Goal: Use online tool/utility

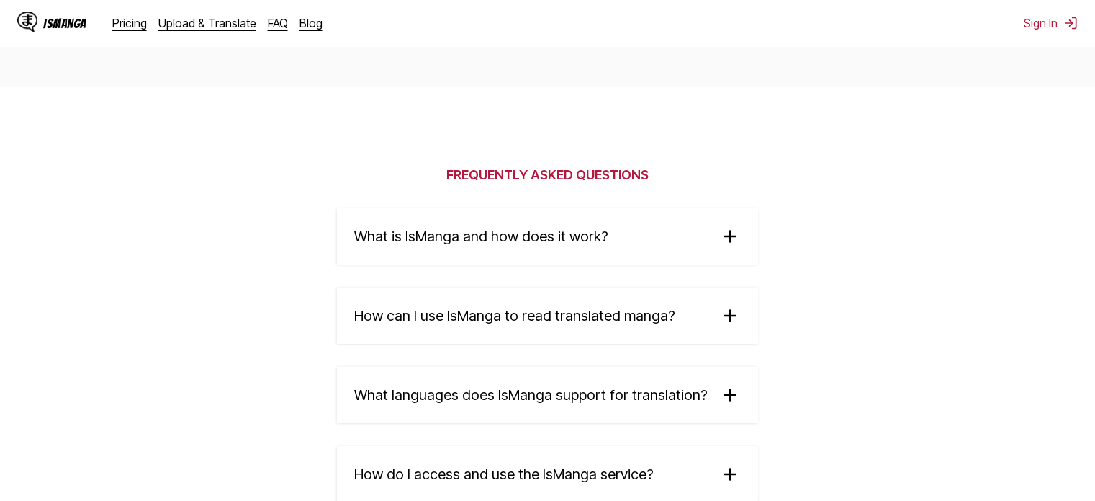
scroll to position [2247, 0]
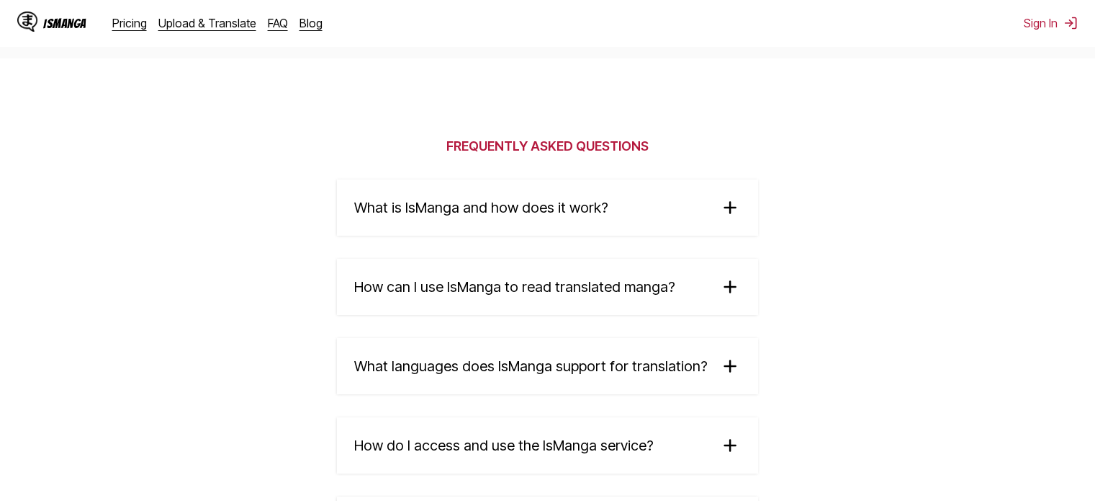
click at [522, 207] on span "What is IsManga and how does it work?" at bounding box center [481, 207] width 254 height 17
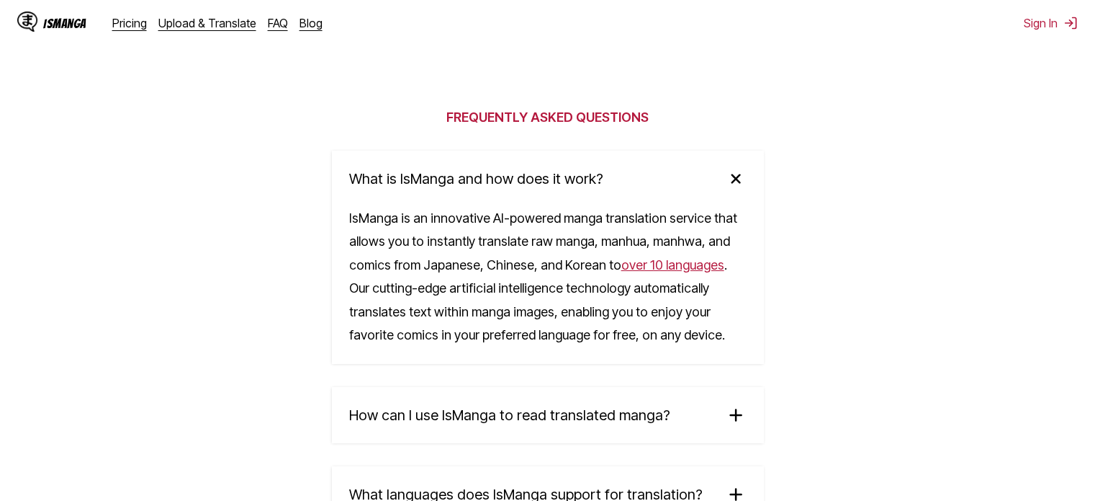
scroll to position [2362, 0]
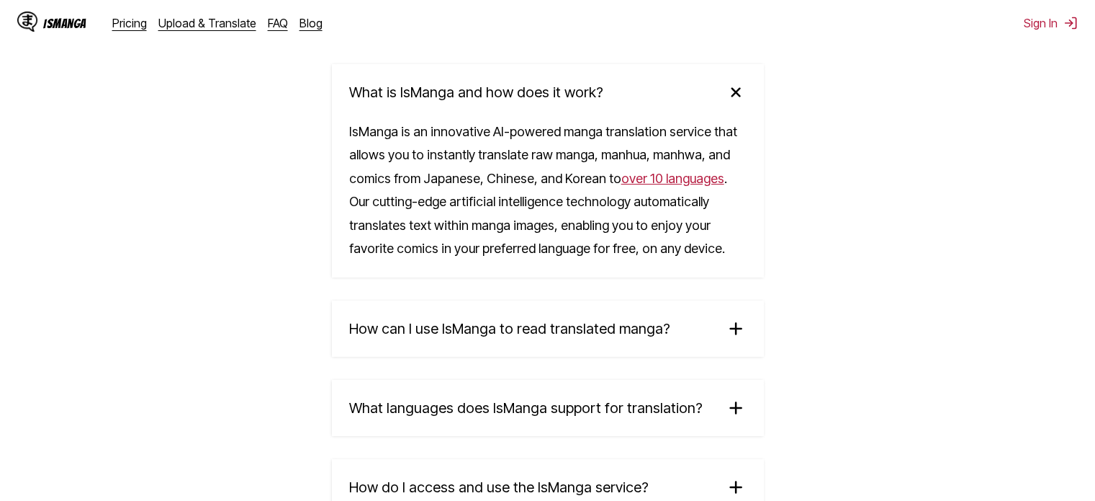
click at [574, 333] on span "How can I use IsManga to read translated manga?" at bounding box center [509, 328] width 321 height 17
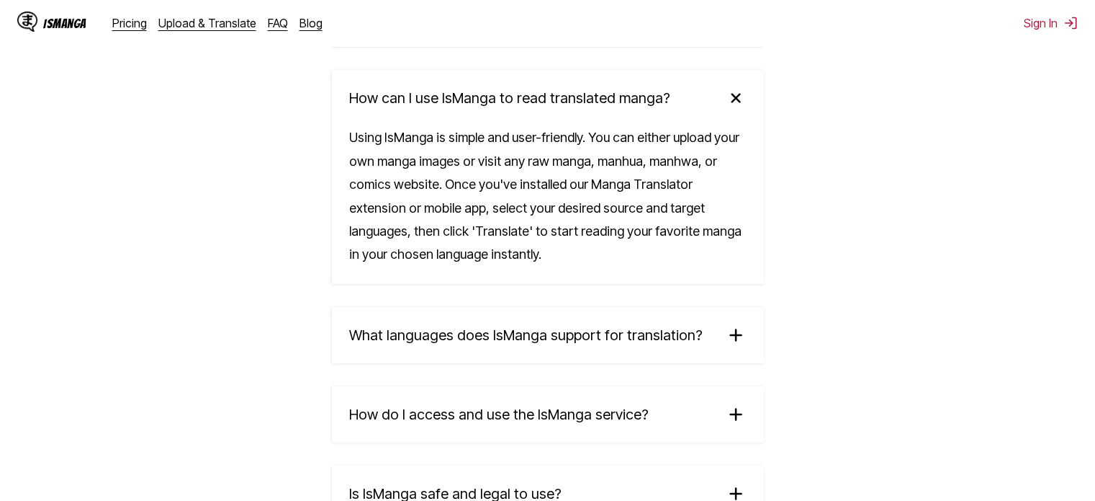
scroll to position [2622, 0]
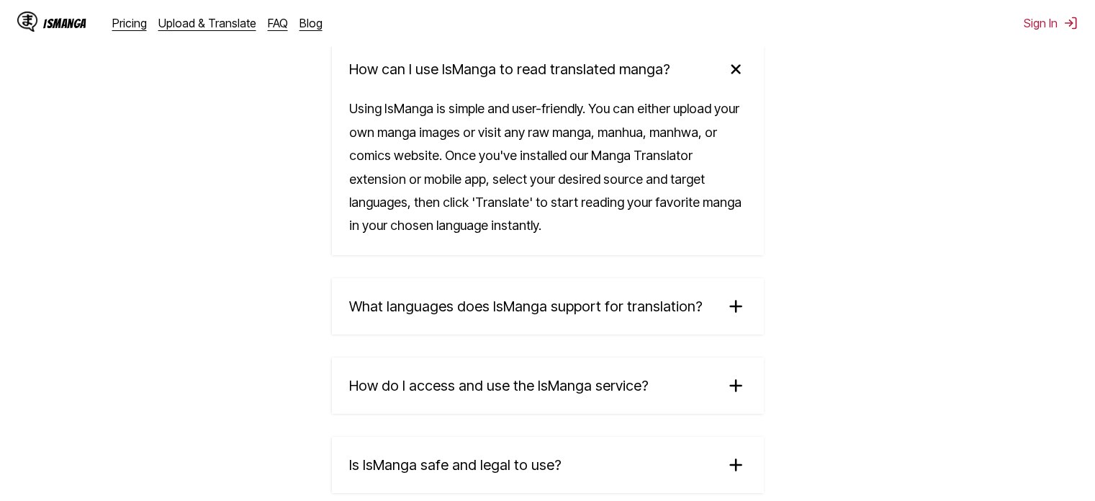
click at [574, 333] on summary "What languages does IsManga support for translation?" at bounding box center [548, 306] width 432 height 56
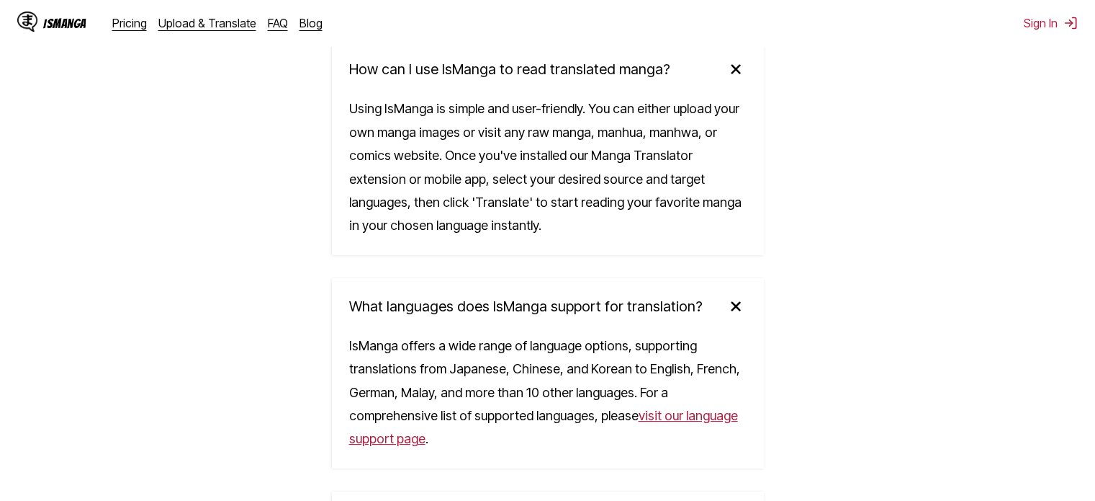
click at [580, 302] on summary "What languages does IsManga support for translation?" at bounding box center [548, 306] width 432 height 56
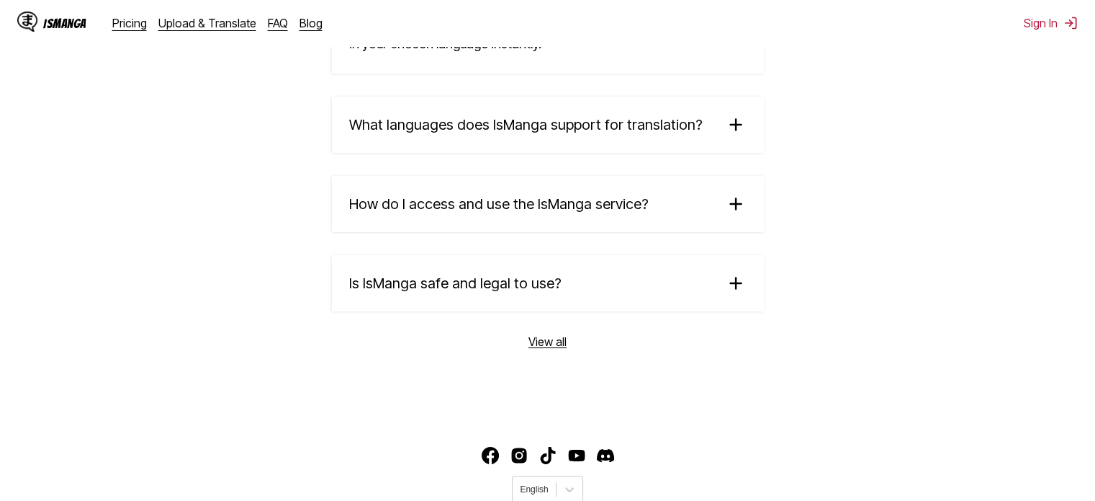
scroll to position [2823, 0]
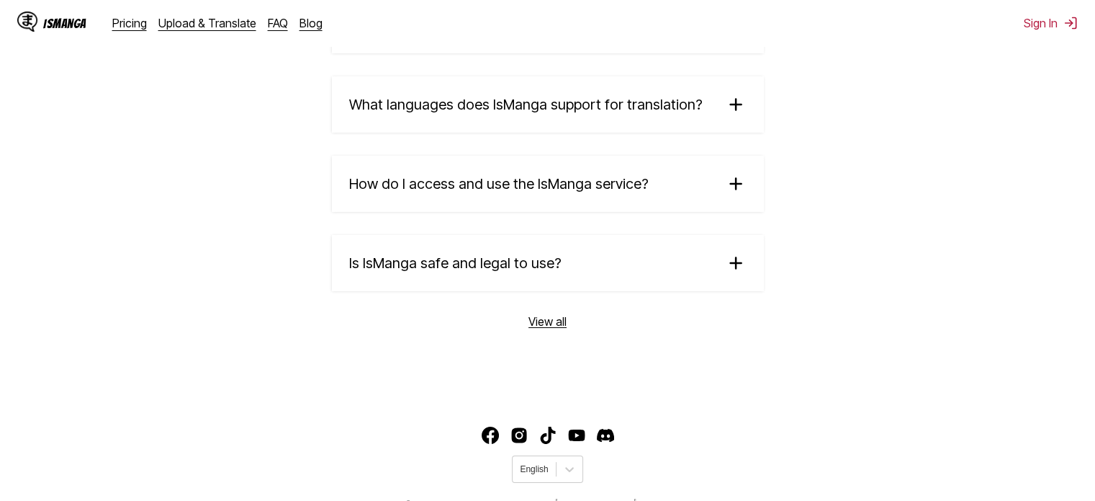
click at [641, 241] on summary "Is IsManga safe and legal to use?" at bounding box center [548, 263] width 432 height 56
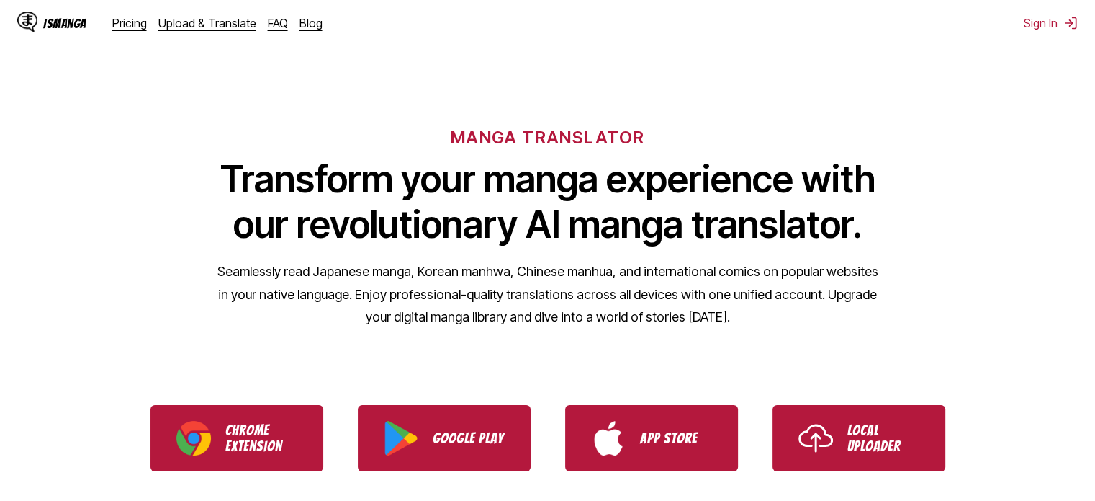
scroll to position [115, 0]
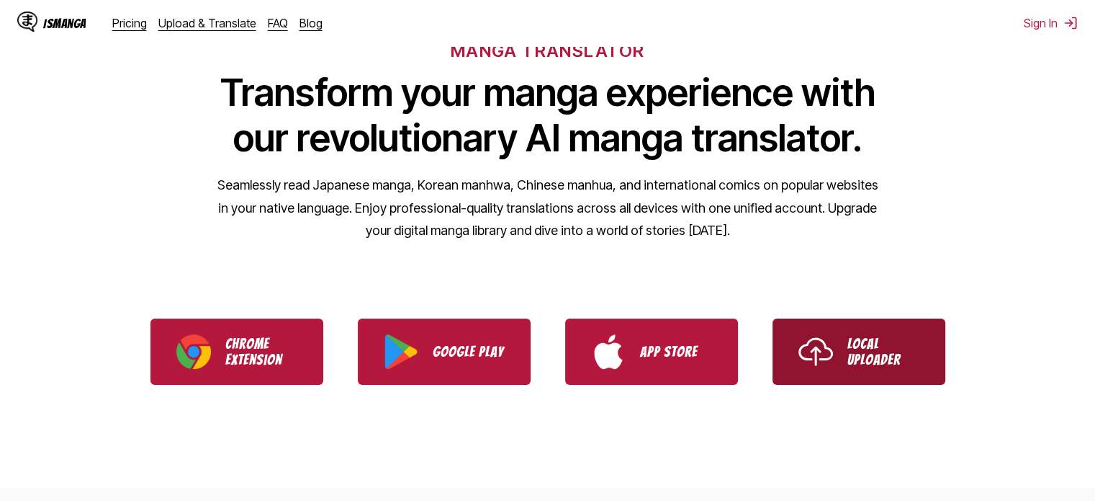
click at [795, 342] on link "Local Uploader" at bounding box center [859, 351] width 173 height 66
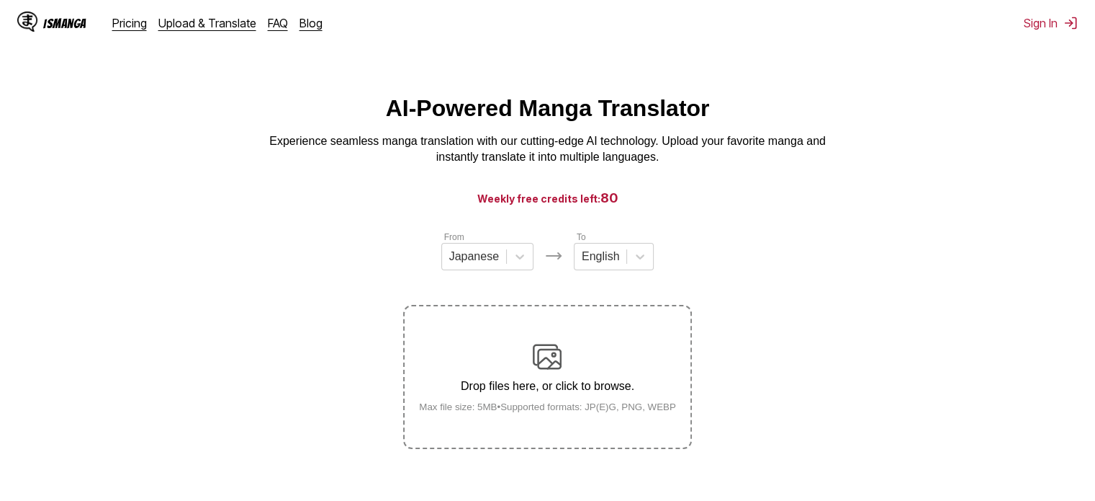
click at [583, 356] on div "Drop files here, or click to browse. Max file size: 5MB • Supported formats: JP…" at bounding box center [548, 377] width 280 height 70
click at [0, 0] on input "Drop files here, or click to browse. Max file size: 5MB • Supported formats: JP…" at bounding box center [0, 0] width 0 height 0
click at [565, 355] on div "Drop files here, or click to browse. Max file size: 5MB • Supported formats: JP…" at bounding box center [548, 377] width 280 height 70
click at [0, 0] on input "Drop files here, or click to browse. Max file size: 5MB • Supported formats: JP…" at bounding box center [0, 0] width 0 height 0
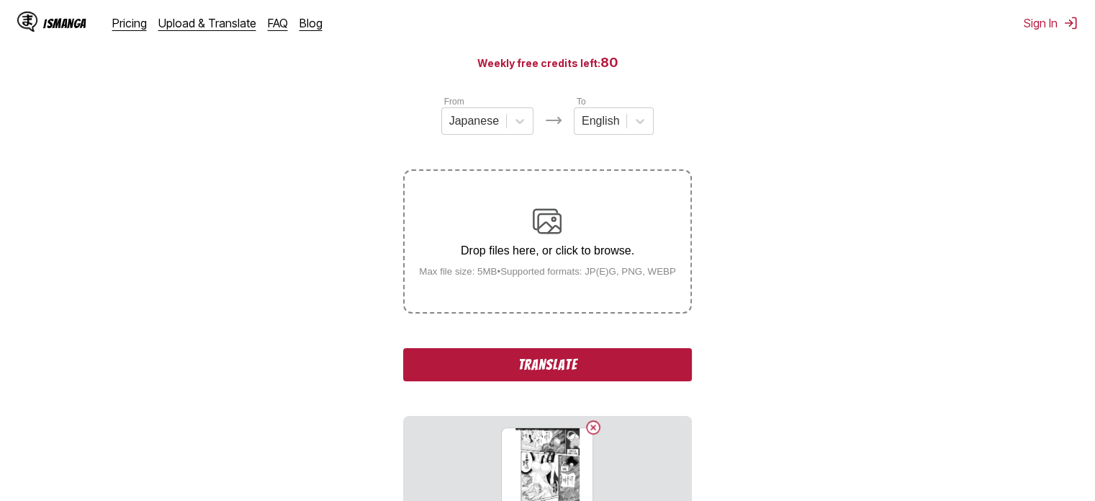
scroll to position [229, 0]
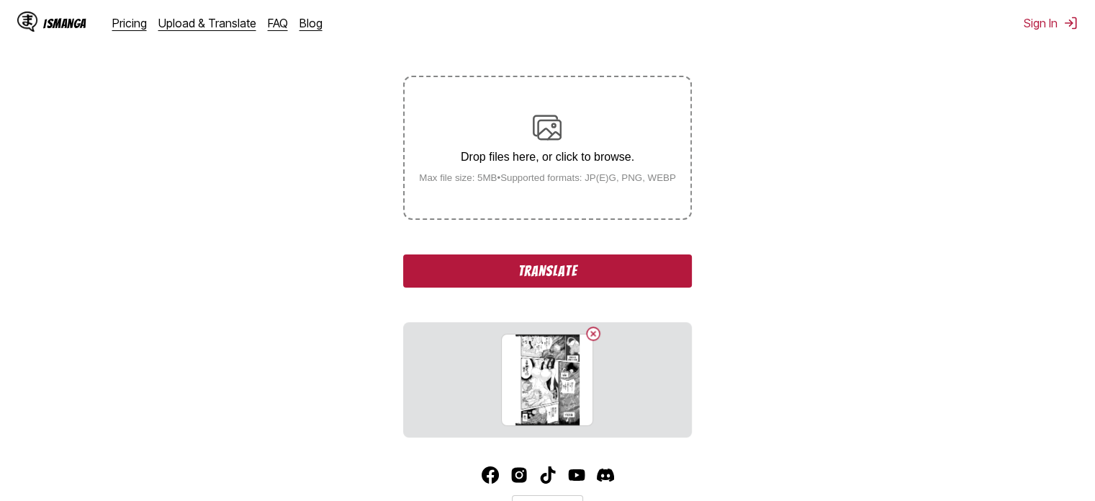
click at [655, 262] on button "Translate" at bounding box center [547, 270] width 288 height 33
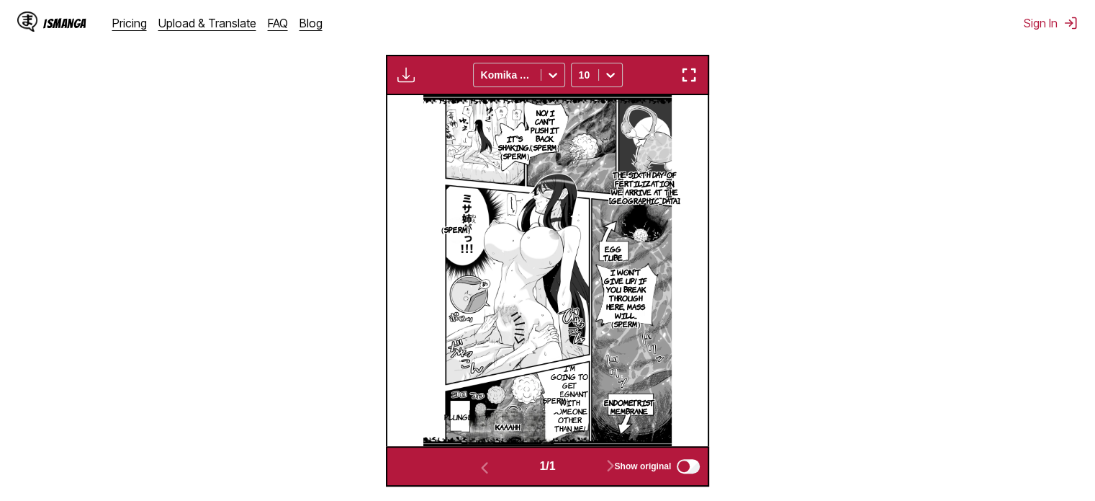
scroll to position [427, 0]
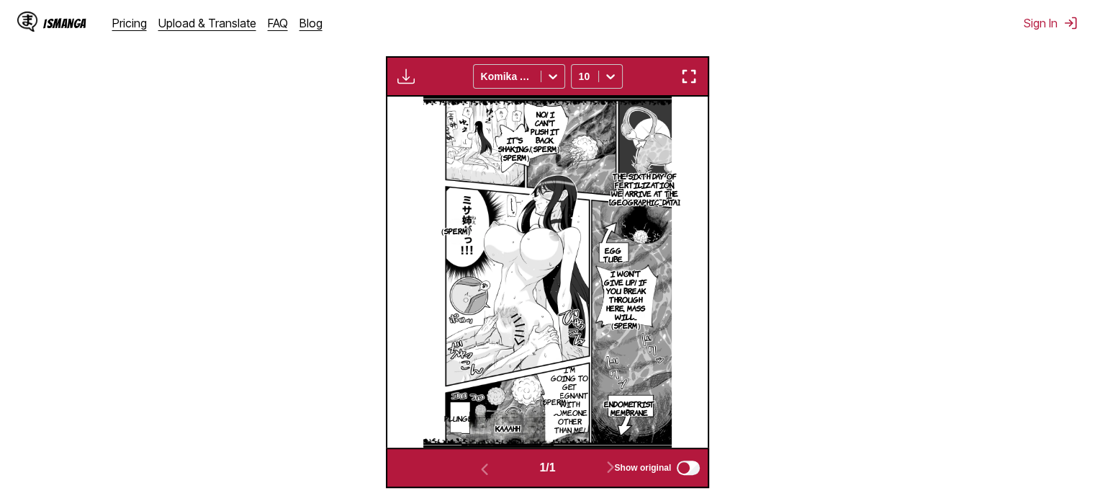
click at [592, 193] on img at bounding box center [547, 272] width 248 height 351
click at [697, 79] on img "button" at bounding box center [689, 76] width 17 height 17
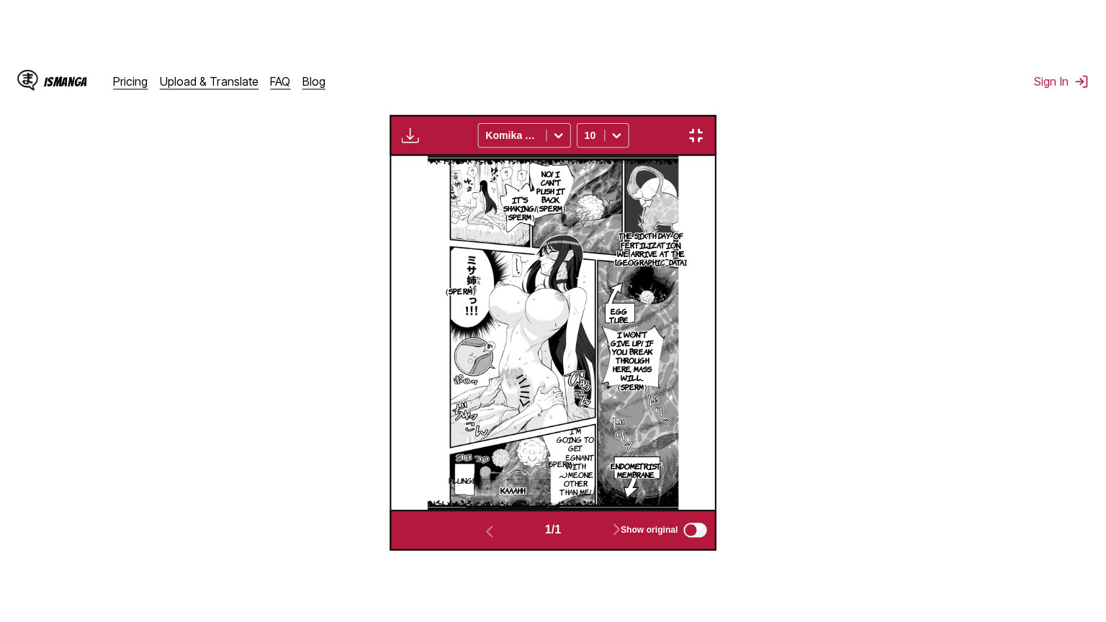
scroll to position [167, 0]
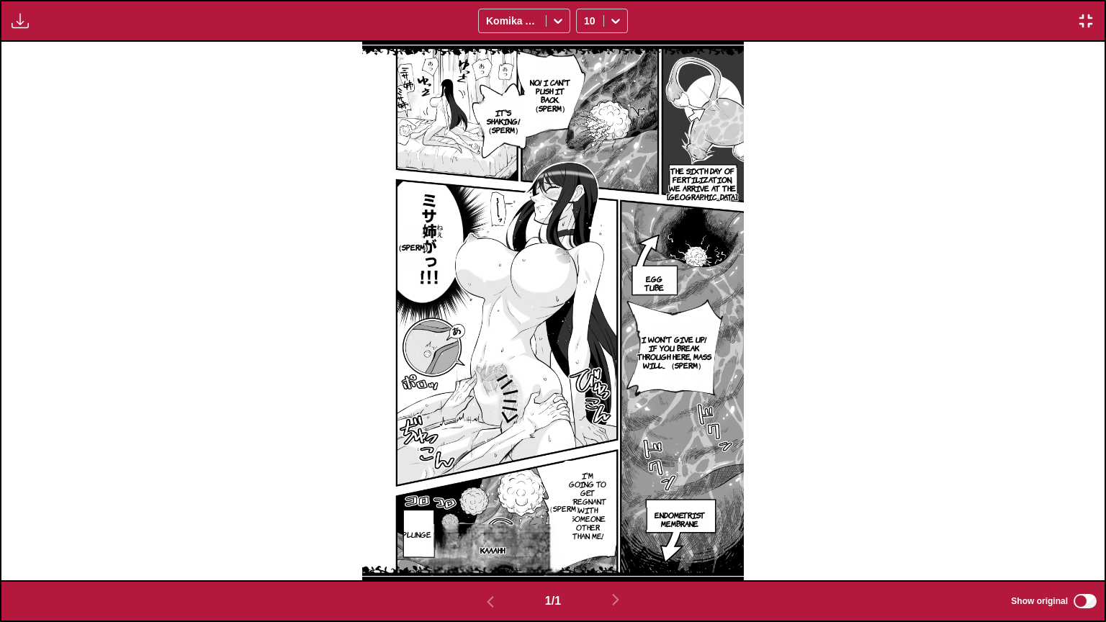
click at [1092, 30] on div "Available for premium users only Komika Axis 10" at bounding box center [553, 21] width 1106 height 42
click at [1087, 17] on img "button" at bounding box center [1085, 20] width 17 height 17
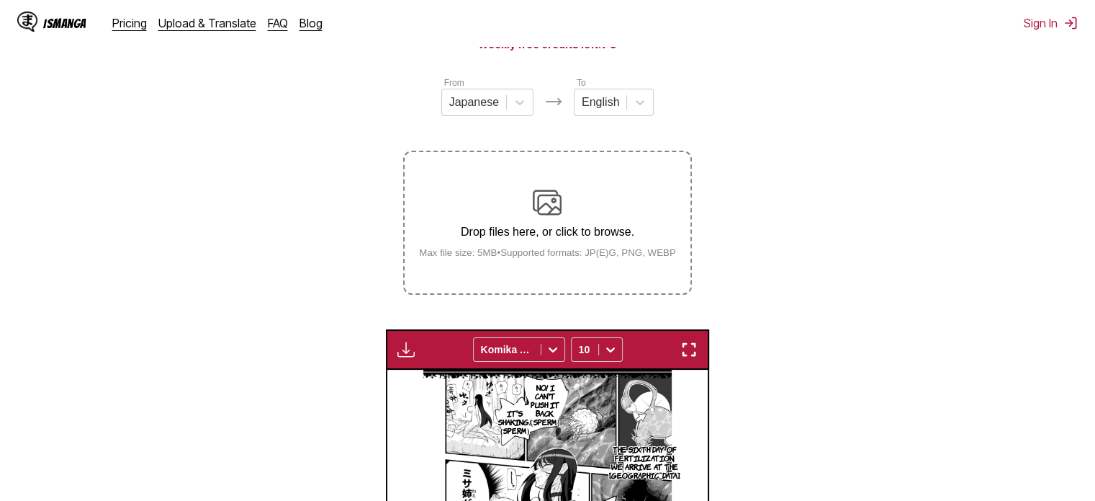
scroll to position [158, 0]
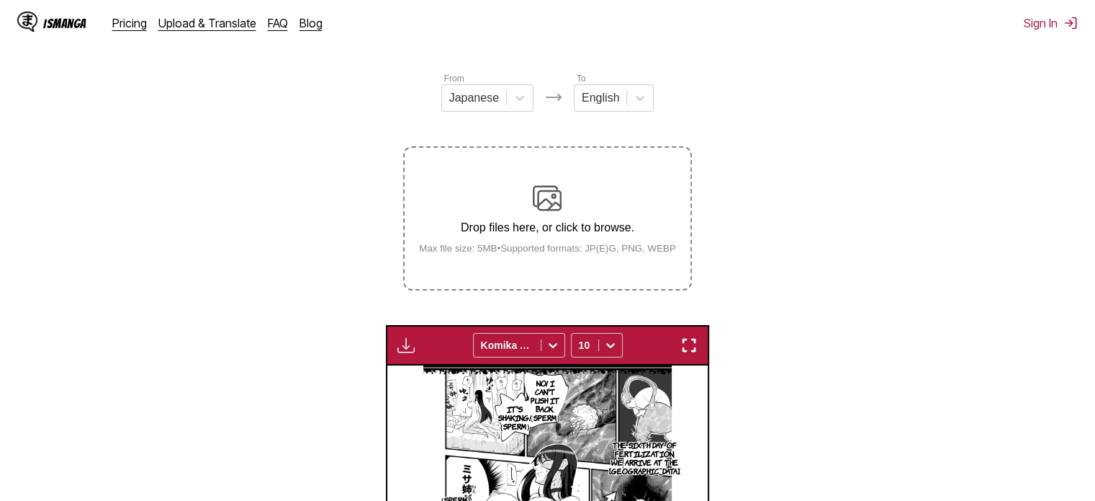
click at [587, 240] on div "Drop files here, or click to browse. Max file size: 5MB • Supported formats: JP…" at bounding box center [548, 219] width 280 height 70
click at [0, 0] on input "Drop files here, or click to browse. Max file size: 5MB • Supported formats: JP…" at bounding box center [0, 0] width 0 height 0
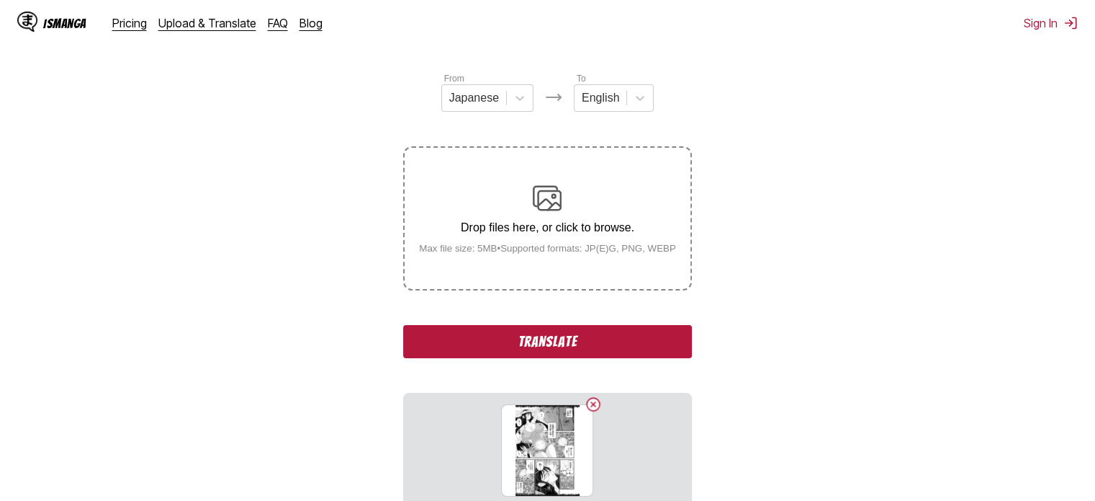
click at [619, 349] on button "Translate" at bounding box center [547, 341] width 288 height 33
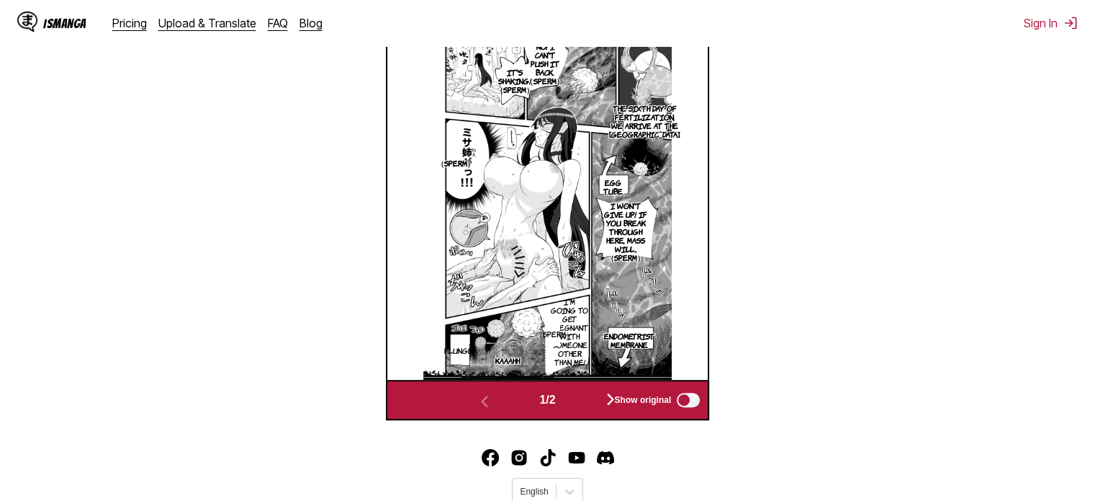
scroll to position [517, 0]
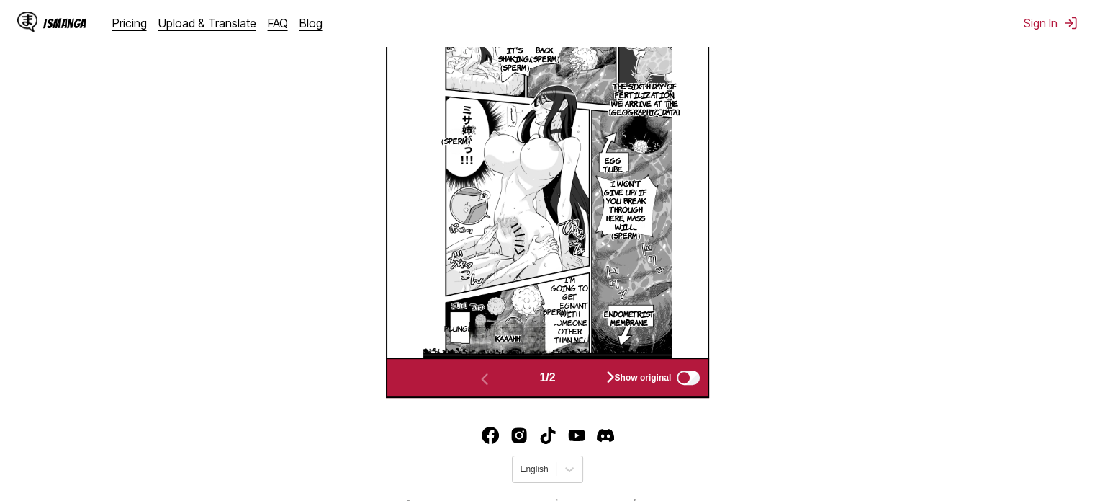
click at [612, 375] on div "Show original" at bounding box center [654, 377] width 97 height 19
click at [611, 379] on div "Show original" at bounding box center [654, 377] width 97 height 19
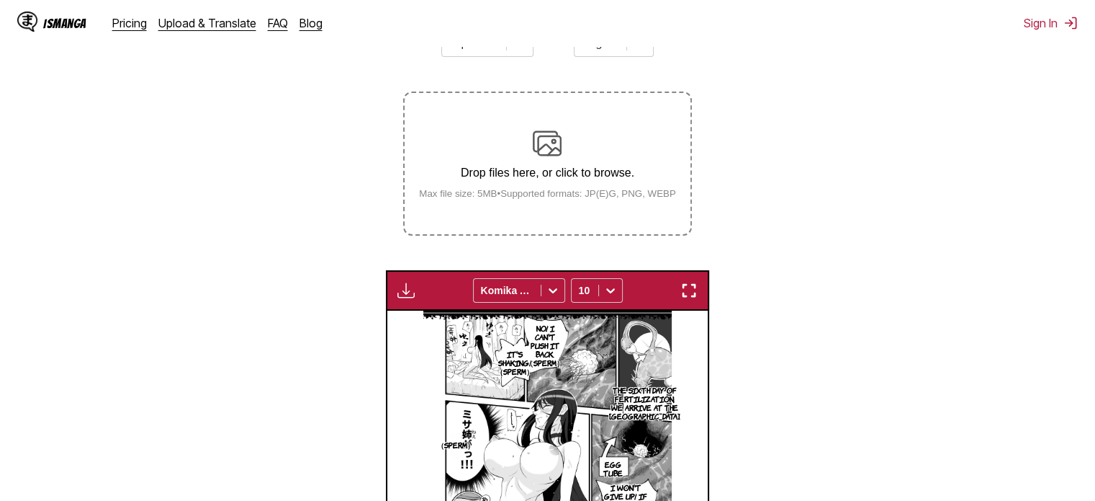
scroll to position [198, 0]
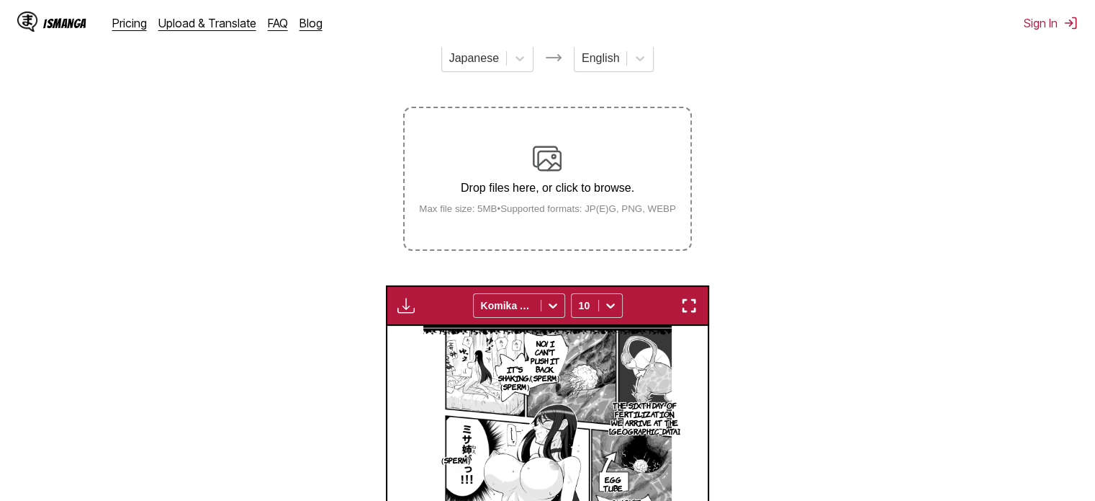
click at [651, 183] on p "Drop files here, or click to browse." at bounding box center [548, 187] width 280 height 13
click at [0, 0] on input "Drop files here, or click to browse. Max file size: 5MB • Supported formats: JP…" at bounding box center [0, 0] width 0 height 0
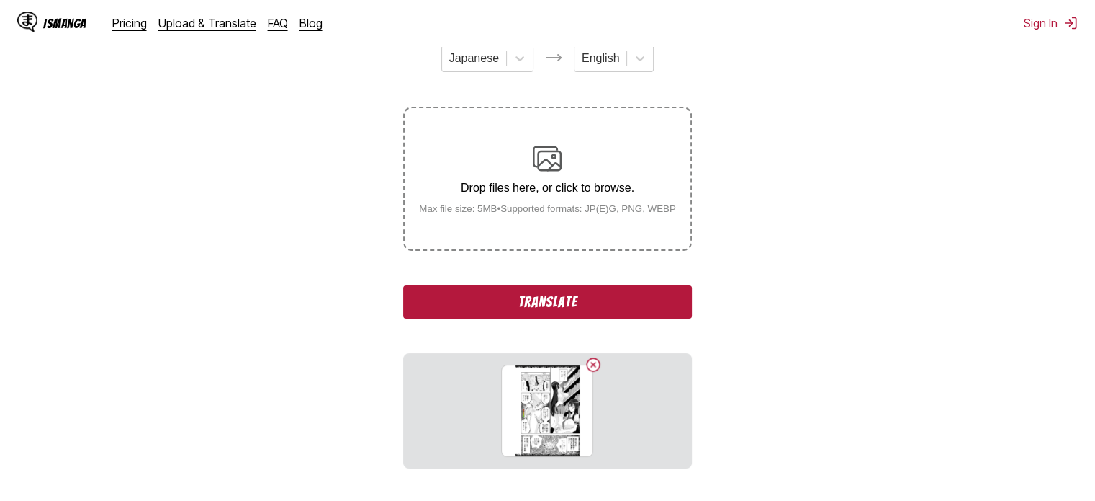
click at [582, 300] on button "Translate" at bounding box center [547, 301] width 288 height 33
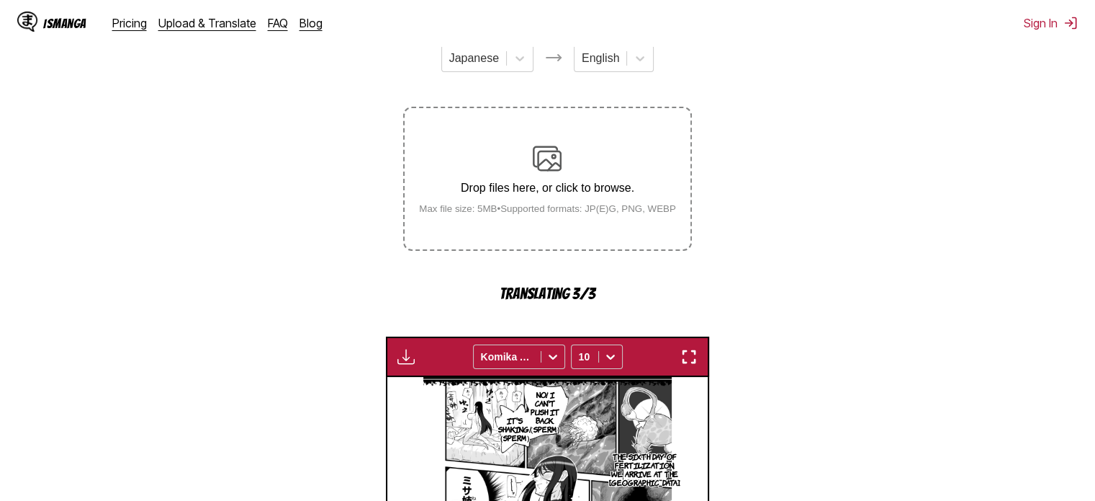
click at [550, 214] on small "Max file size: 5MB • Supported formats: JP(E)G, PNG, WEBP" at bounding box center [548, 208] width 280 height 11
click at [556, 179] on div "Drop files here, or click to browse. Max file size: 5MB • Supported formats: JP…" at bounding box center [548, 179] width 280 height 70
click at [550, 171] on img at bounding box center [547, 158] width 29 height 29
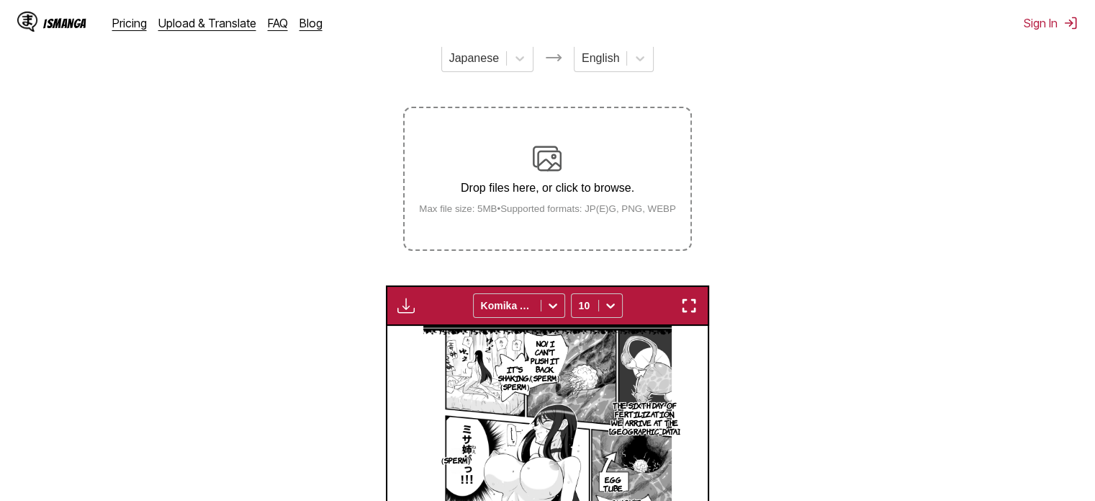
click at [548, 159] on img at bounding box center [547, 158] width 29 height 29
click at [0, 0] on input "Drop files here, or click to browse. Max file size: 5MB • Supported formats: JP…" at bounding box center [0, 0] width 0 height 0
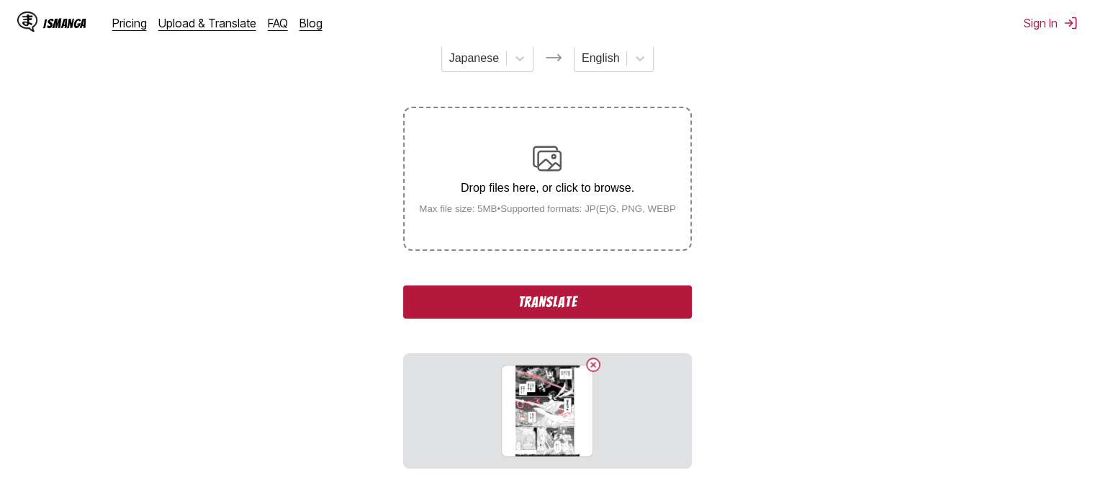
click at [565, 305] on button "Translate" at bounding box center [547, 301] width 288 height 33
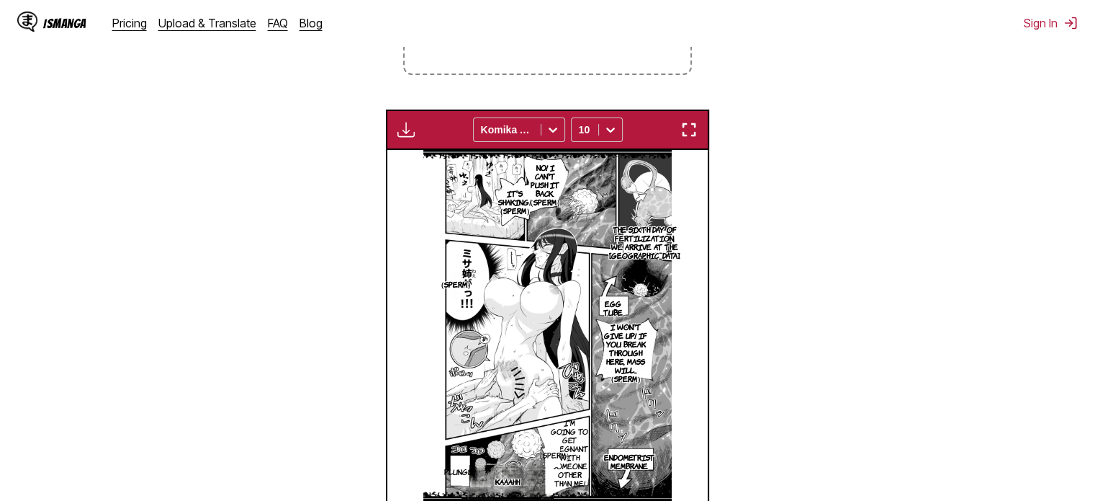
scroll to position [369, 0]
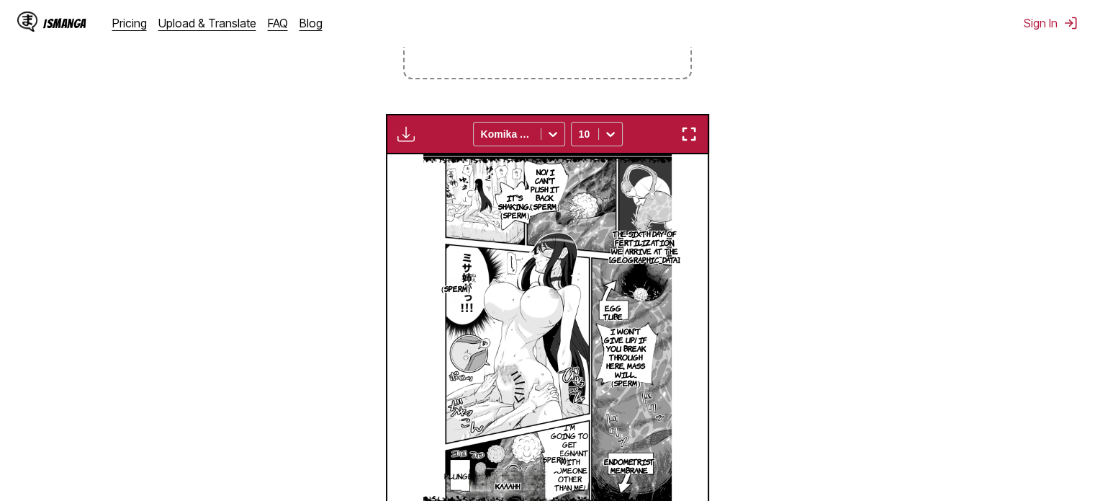
click at [684, 135] on img "button" at bounding box center [689, 133] width 17 height 17
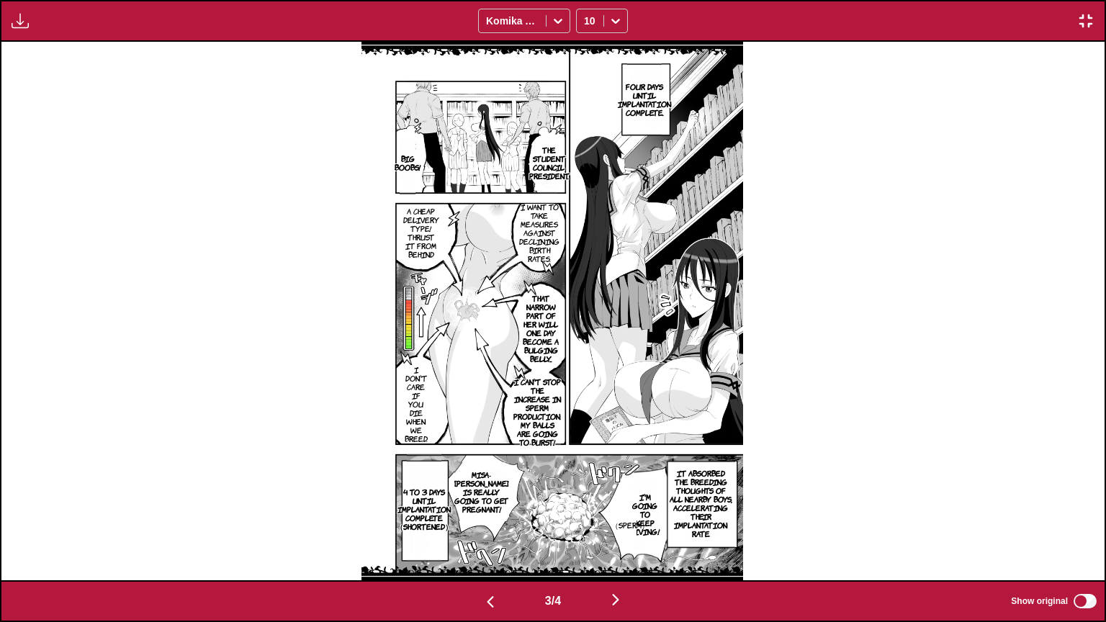
scroll to position [0, 3311]
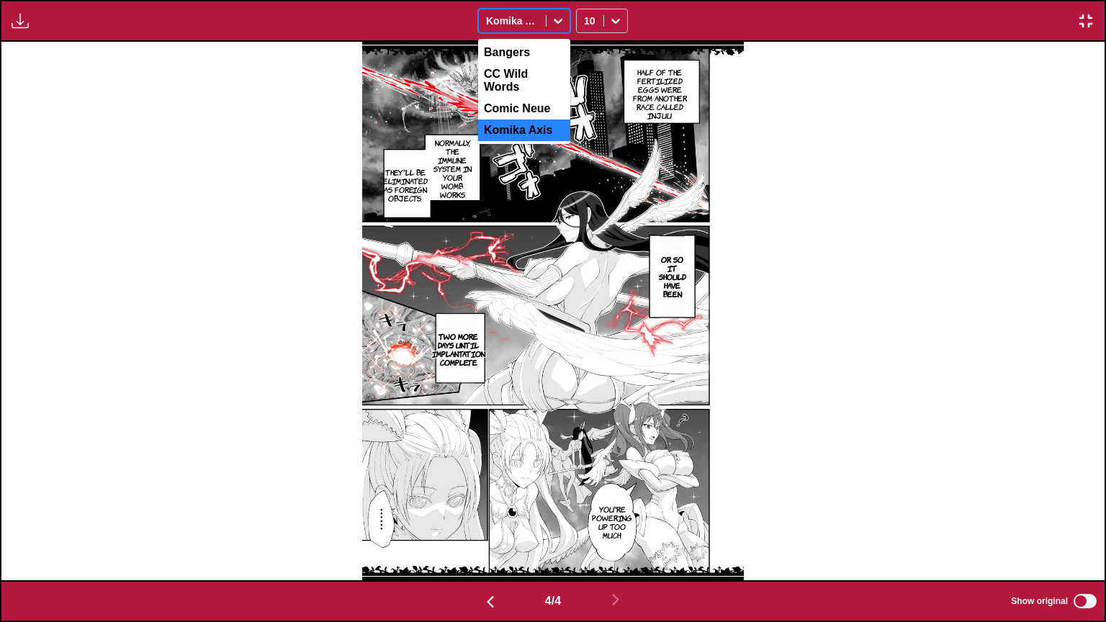
click at [518, 14] on div at bounding box center [512, 21] width 53 height 14
click at [518, 48] on div "Bangers" at bounding box center [524, 53] width 92 height 22
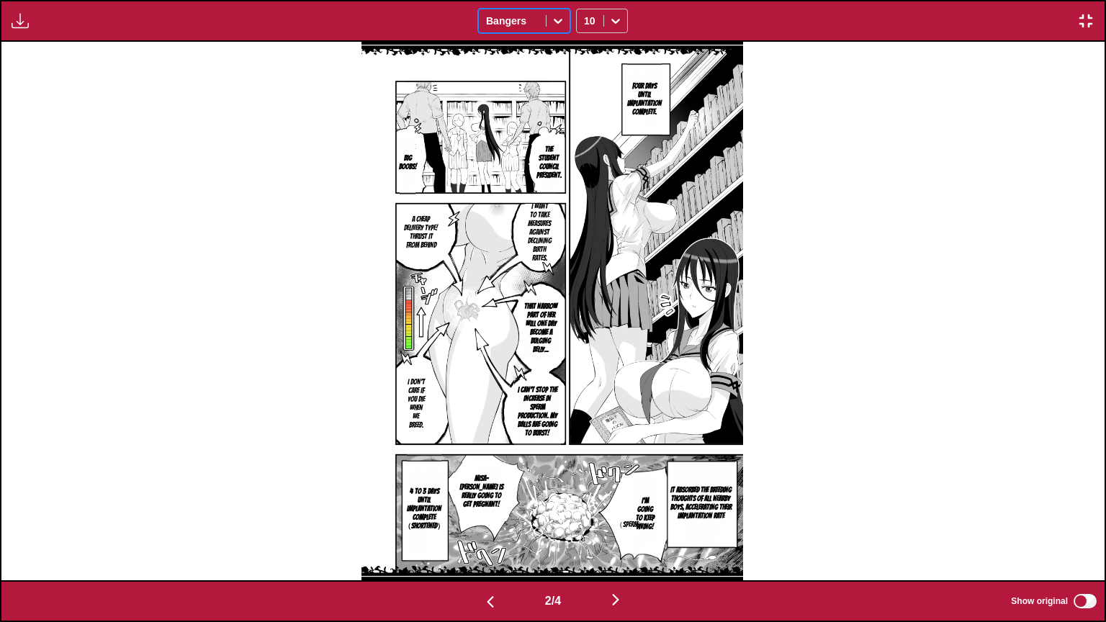
scroll to position [0, 1103]
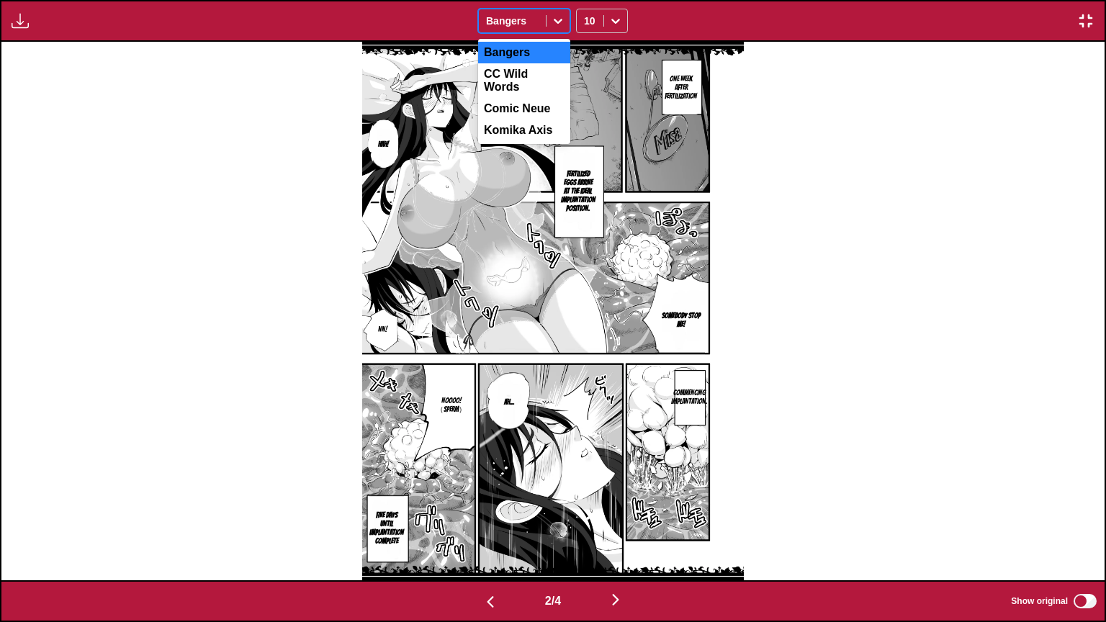
drag, startPoint x: 516, startPoint y: 9, endPoint x: 513, endPoint y: 66, distance: 57.7
click at [513, 33] on div "option Bangers, selected. 4 results available. Use Up and Down to choose option…" at bounding box center [524, 21] width 92 height 24
click at [513, 66] on div "CC Wild Words" at bounding box center [524, 80] width 92 height 35
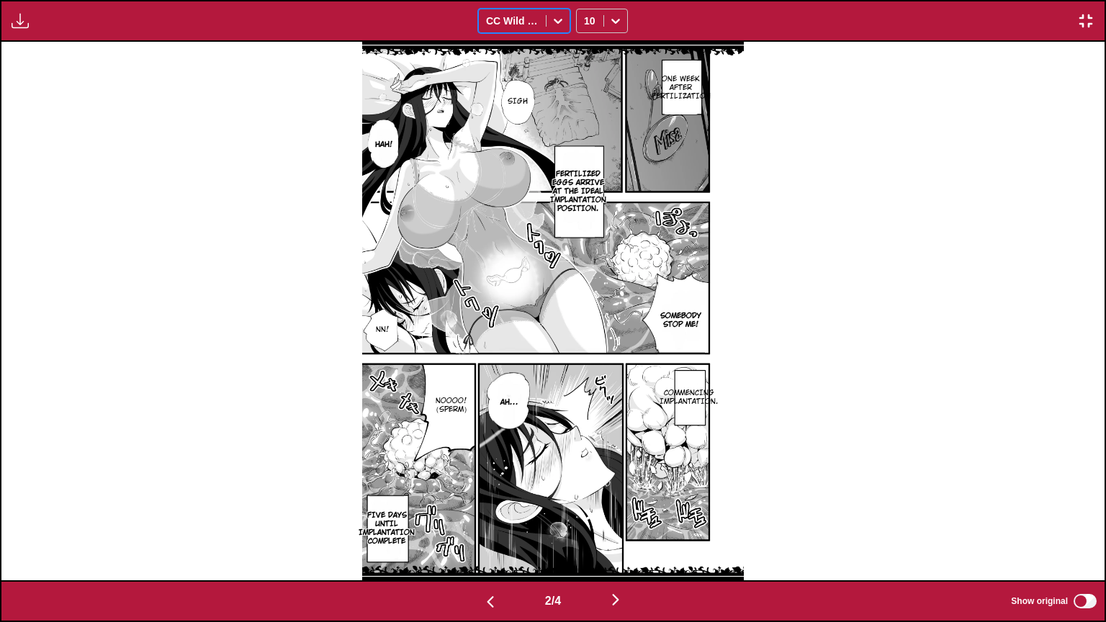
scroll to position [0, 2207]
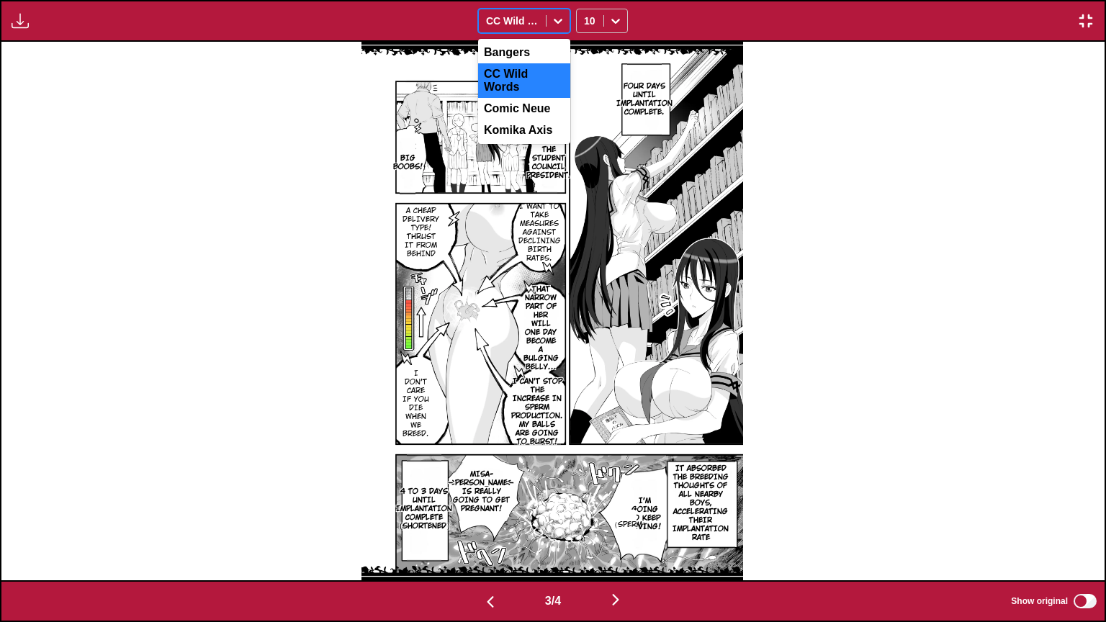
click at [498, 19] on div at bounding box center [512, 21] width 53 height 14
click at [494, 104] on div "Comic Neue" at bounding box center [524, 109] width 92 height 22
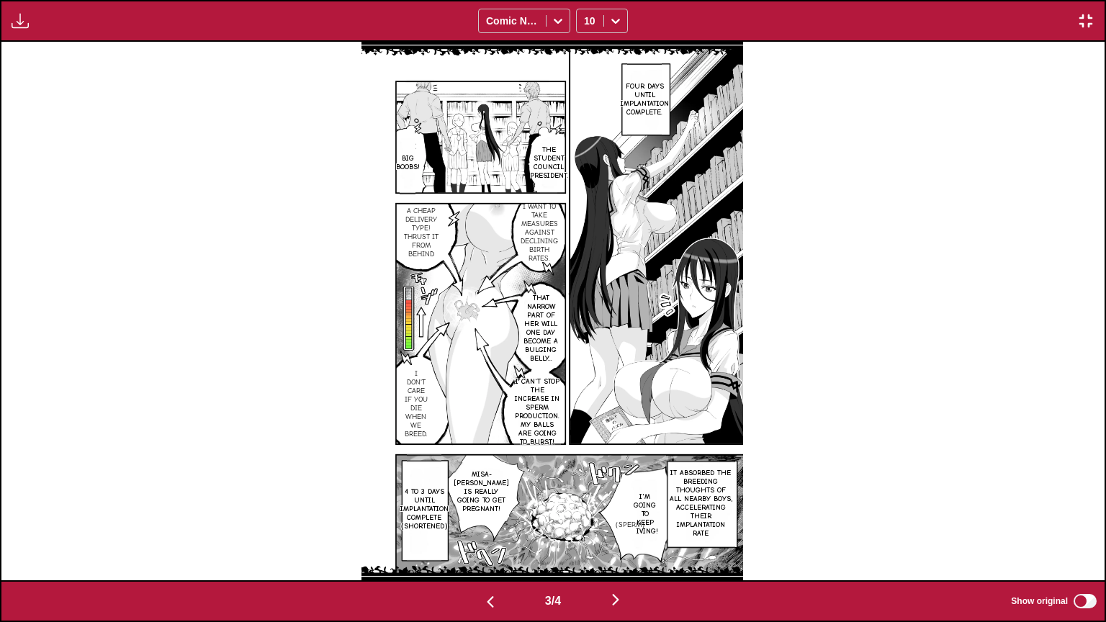
click at [1091, 31] on div "Available for premium users only Comic Neue 10" at bounding box center [553, 21] width 1106 height 42
click at [1091, 22] on img "button" at bounding box center [1085, 20] width 17 height 17
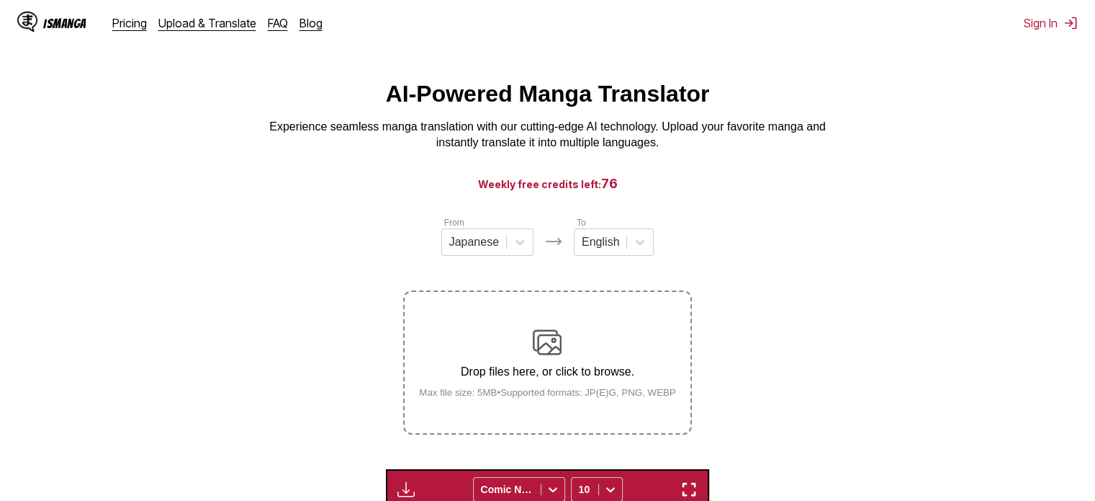
scroll to position [0, 0]
